Goal: Download file/media

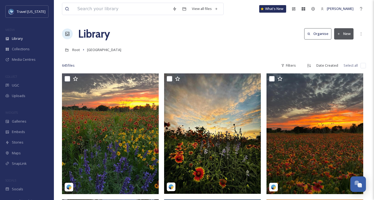
scroll to position [3456, 0]
click at [26, 87] on div "UGC" at bounding box center [27, 85] width 54 height 10
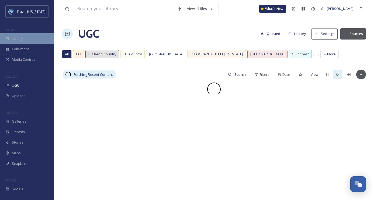
click at [31, 37] on div "Library" at bounding box center [27, 38] width 54 height 10
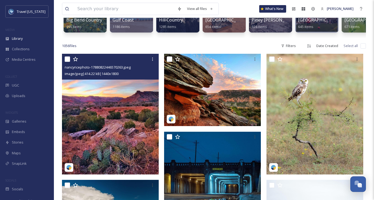
scroll to position [79, 0]
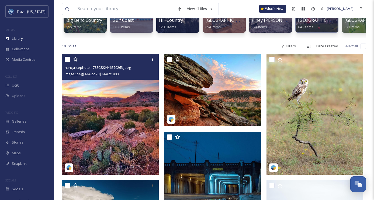
click at [109, 99] on img at bounding box center [110, 114] width 97 height 121
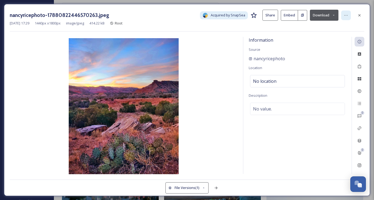
click at [344, 13] on icon at bounding box center [345, 15] width 4 height 4
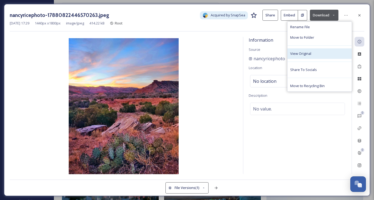
click at [303, 53] on span "View Original" at bounding box center [300, 53] width 21 height 5
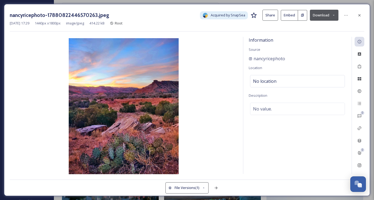
click at [318, 17] on button "Download" at bounding box center [324, 15] width 29 height 11
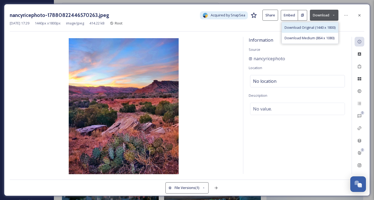
click at [307, 29] on span "Download Original (1440 x 1800)" at bounding box center [309, 27] width 51 height 5
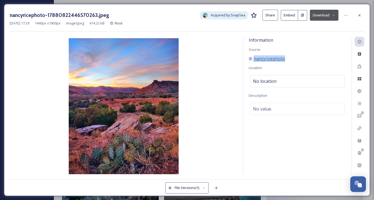
drag, startPoint x: 276, startPoint y: 58, endPoint x: 253, endPoint y: 57, distance: 22.6
click at [253, 57] on div "nancyricephoto" at bounding box center [296, 58] width 97 height 6
copy span "nancyricephoto"
click at [357, 15] on icon at bounding box center [359, 15] width 4 height 4
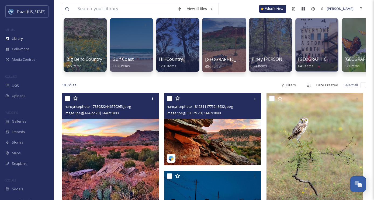
scroll to position [35, 0]
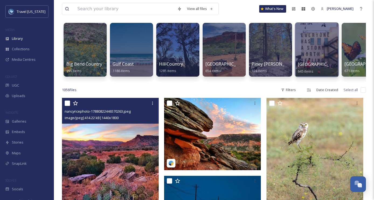
click at [321, 60] on div at bounding box center [316, 49] width 44 height 55
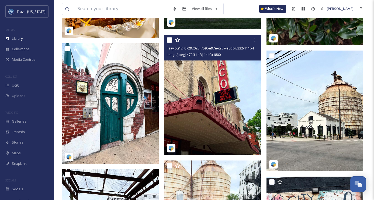
scroll to position [2021, 0]
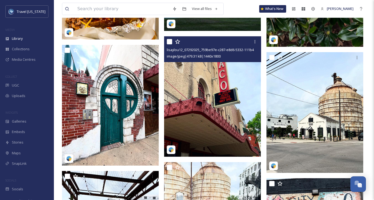
click at [210, 87] on img at bounding box center [212, 96] width 97 height 121
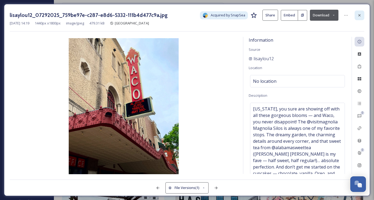
click at [359, 12] on div at bounding box center [359, 15] width 10 height 10
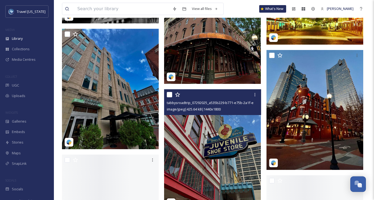
scroll to position [4320, 0]
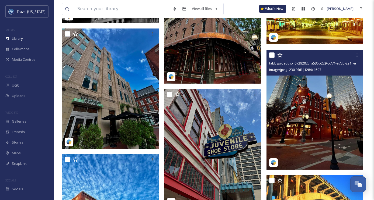
click at [320, 106] on img at bounding box center [314, 110] width 97 height 120
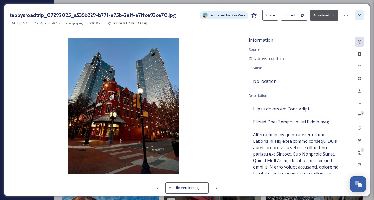
click at [357, 14] on icon at bounding box center [359, 15] width 4 height 4
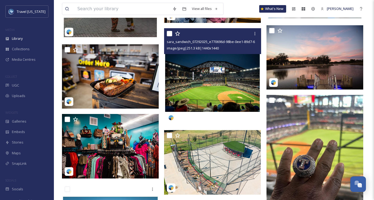
scroll to position [6419, 0]
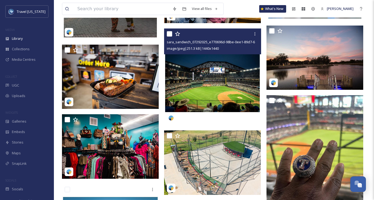
click at [201, 73] on img at bounding box center [212, 77] width 97 height 97
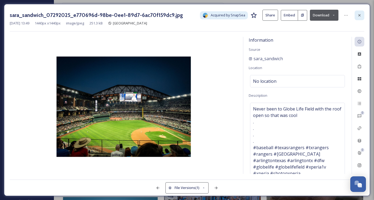
click at [361, 16] on icon at bounding box center [359, 15] width 4 height 4
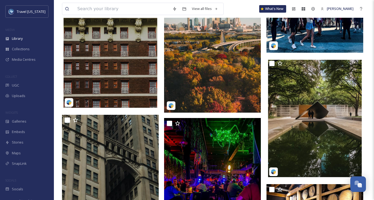
scroll to position [8151, 0]
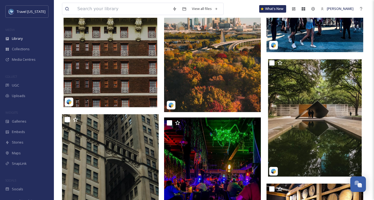
click at [215, 68] on img at bounding box center [212, 51] width 97 height 121
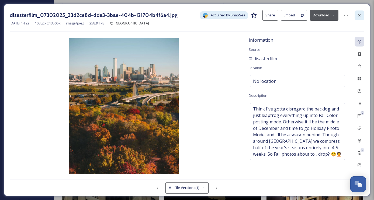
click at [360, 13] on icon at bounding box center [359, 15] width 4 height 4
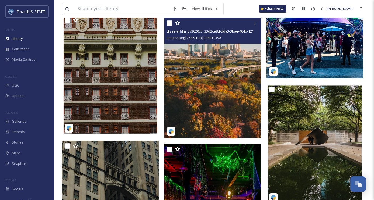
scroll to position [8116, 0]
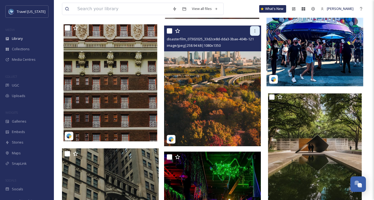
click at [254, 33] on div at bounding box center [255, 31] width 10 height 10
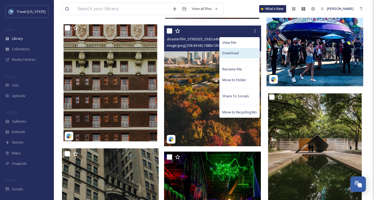
click at [237, 51] on span "Download" at bounding box center [230, 53] width 16 height 5
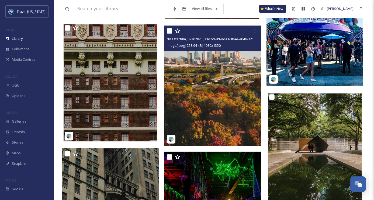
click at [212, 77] on img at bounding box center [212, 86] width 97 height 121
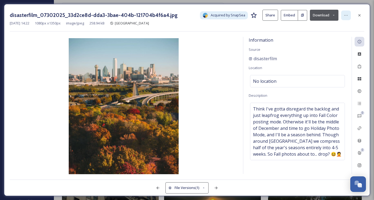
click at [347, 17] on icon at bounding box center [345, 15] width 4 height 4
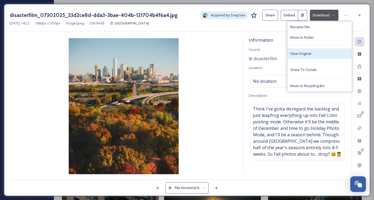
click at [319, 56] on div "View Original" at bounding box center [319, 53] width 64 height 10
